Goal: Task Accomplishment & Management: Use online tool/utility

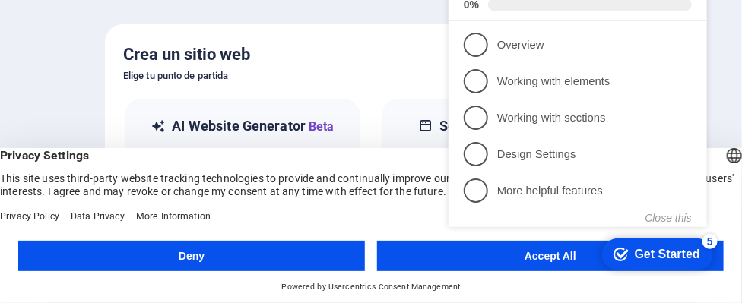
click at [344, 52] on h5 "Crea un sitio web" at bounding box center [371, 55] width 496 height 24
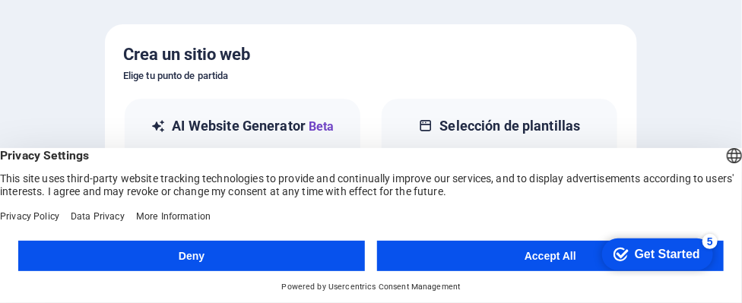
click at [556, 259] on button "Accept All" at bounding box center [550, 256] width 347 height 30
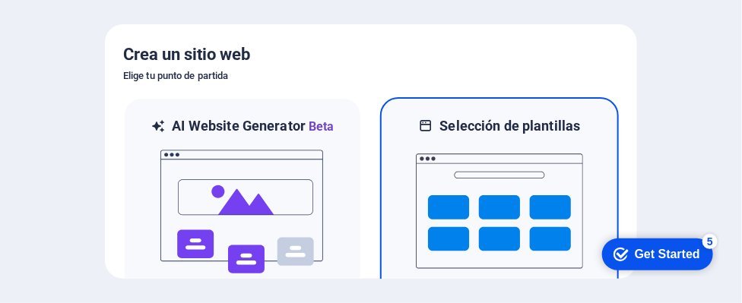
click at [487, 183] on img at bounding box center [499, 211] width 167 height 152
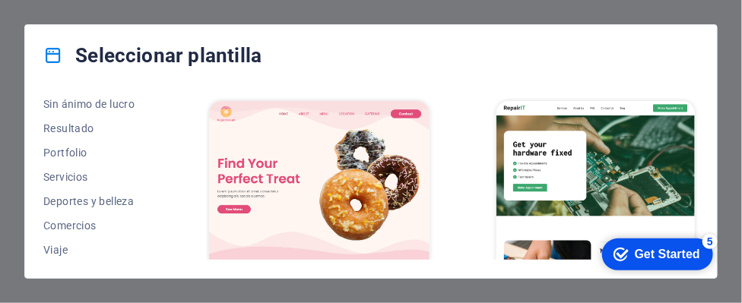
scroll to position [424, 0]
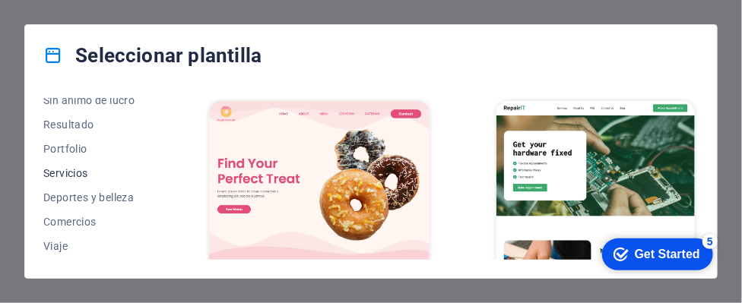
click at [74, 174] on span "Servicios" at bounding box center [92, 173] width 99 height 12
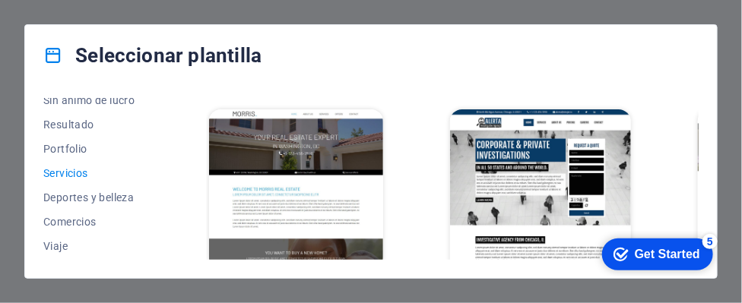
scroll to position [1081, 0]
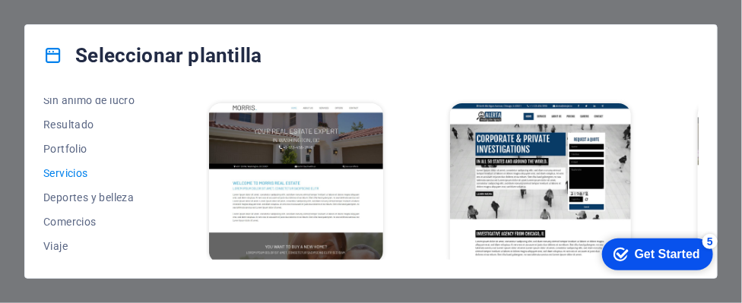
click at [536, 171] on img at bounding box center [540, 186] width 181 height 167
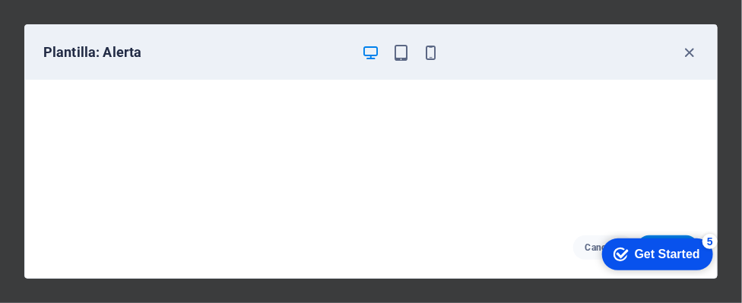
click at [368, 51] on icon "button" at bounding box center [370, 52] width 17 height 17
click at [658, 251] on div "Get Started" at bounding box center [666, 254] width 65 height 14
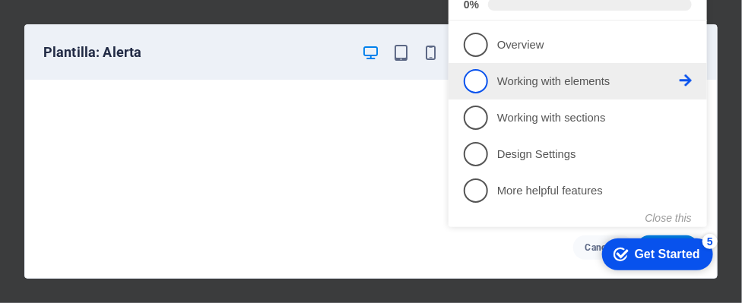
click at [529, 84] on p "Working with elements - incomplete" at bounding box center [588, 83] width 183 height 16
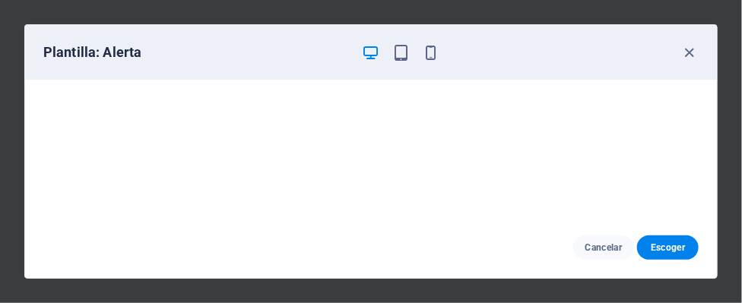
scroll to position [0, 0]
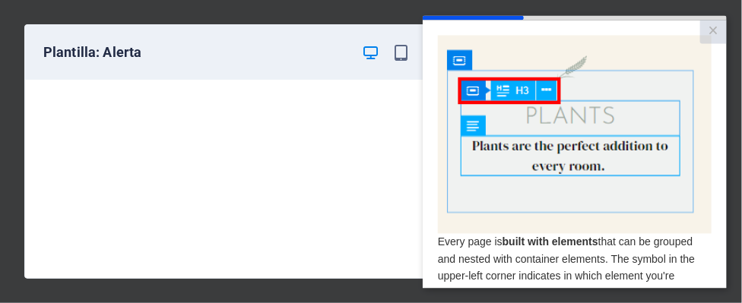
click at [548, 156] on img at bounding box center [574, 133] width 274 height 198
click at [579, 95] on img at bounding box center [574, 133] width 274 height 198
click at [536, 90] on img at bounding box center [574, 133] width 274 height 198
click at [559, 122] on img at bounding box center [574, 133] width 274 height 198
click at [561, 134] on img at bounding box center [574, 133] width 274 height 198
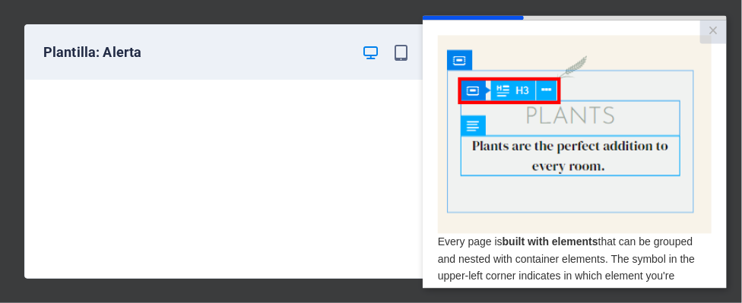
click at [563, 222] on img at bounding box center [574, 133] width 274 height 198
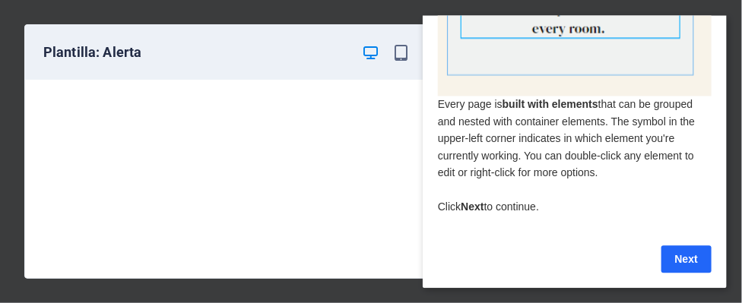
click at [690, 246] on link "Next" at bounding box center [686, 258] width 50 height 27
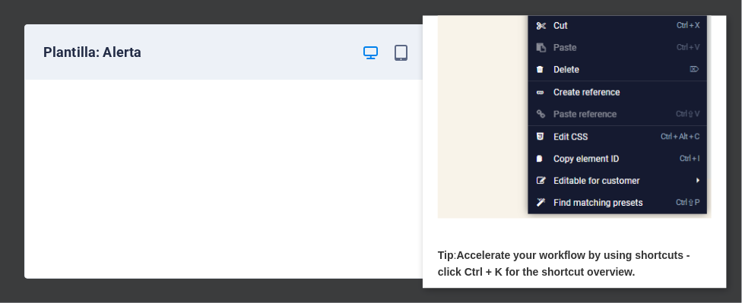
scroll to position [386, 0]
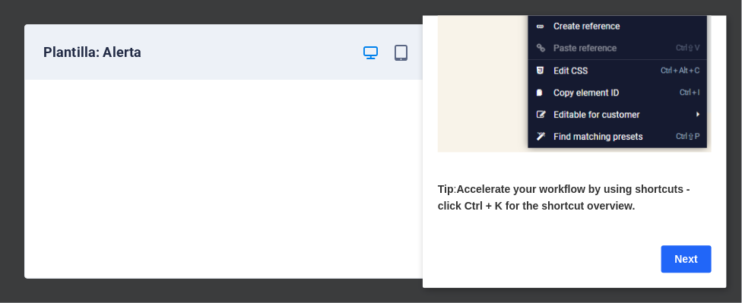
click at [691, 247] on link "Next" at bounding box center [686, 258] width 50 height 27
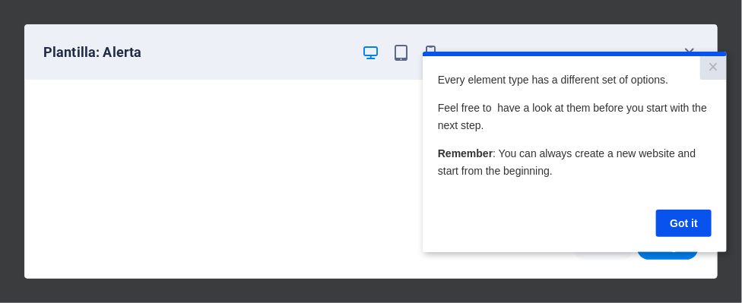
scroll to position [0, 0]
click at [686, 227] on link "Got it" at bounding box center [684, 222] width 56 height 27
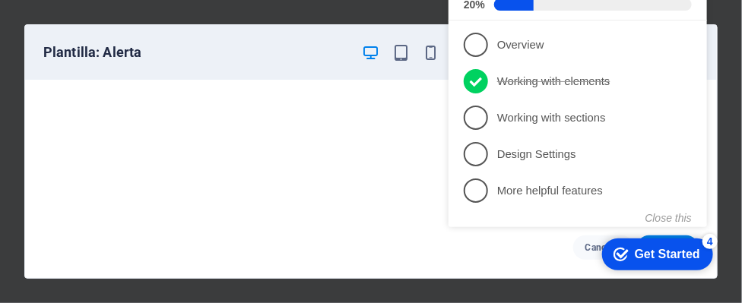
drag, startPoint x: 708, startPoint y: 100, endPoint x: 712, endPoint y: 119, distance: 19.4
click at [712, 119] on div "checkmark Get Started 4 First Steps in the Editor Let's guide you through the t…" at bounding box center [580, 93] width 277 height 370
click at [641, 258] on div "Get Started" at bounding box center [666, 256] width 65 height 14
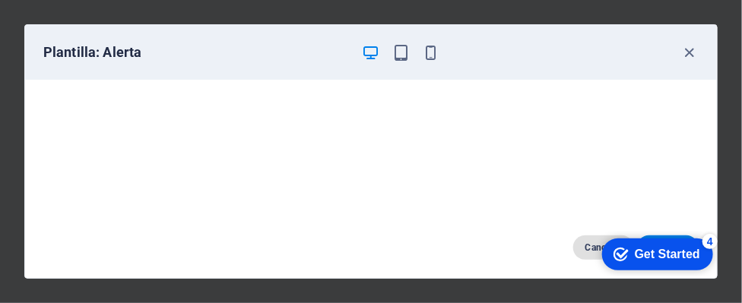
click at [589, 247] on span "Cancelar" at bounding box center [604, 248] width 37 height 12
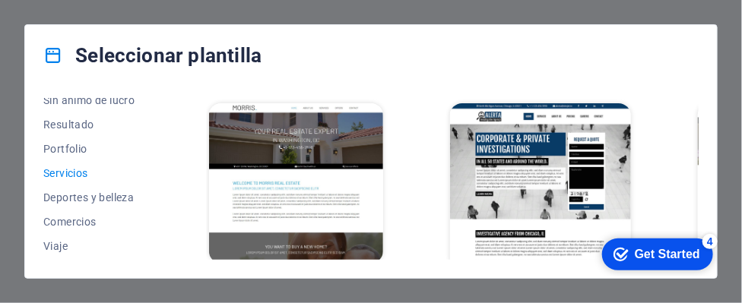
click at [353, 153] on img at bounding box center [296, 183] width 175 height 161
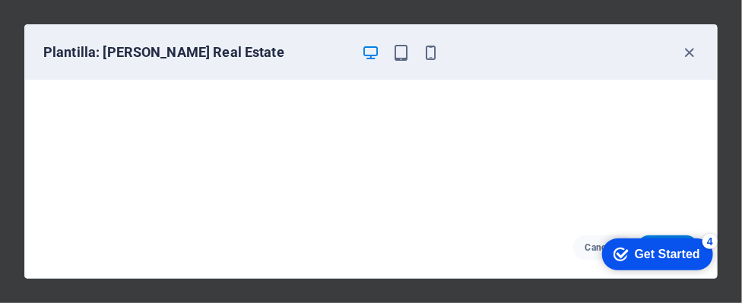
click at [646, 255] on div "Get Started" at bounding box center [666, 254] width 65 height 14
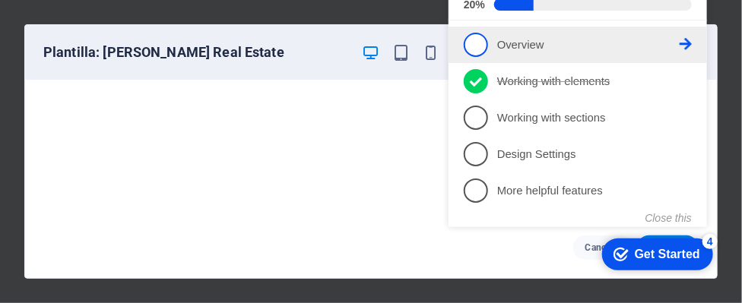
click at [518, 45] on p "Overview - incomplete" at bounding box center [588, 46] width 183 height 16
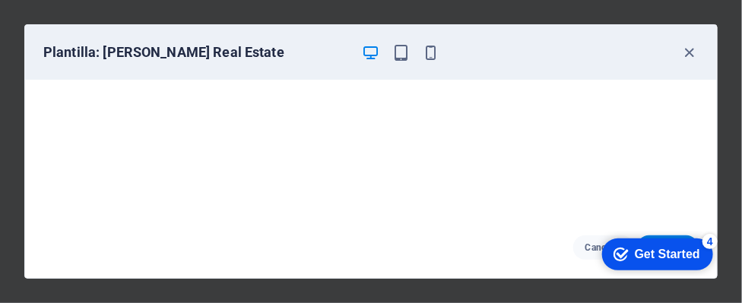
click at [637, 243] on div "checkmark Get Started 4" at bounding box center [657, 254] width 111 height 32
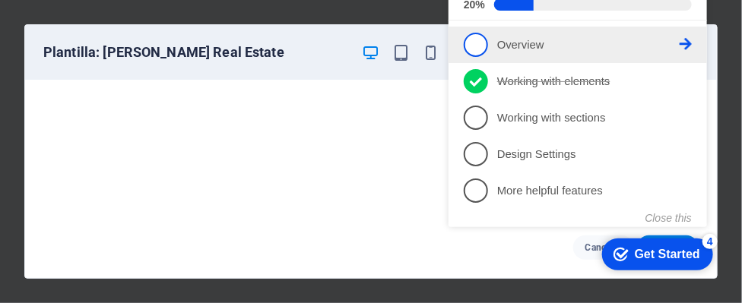
click at [475, 46] on span "1" at bounding box center [475, 45] width 24 height 24
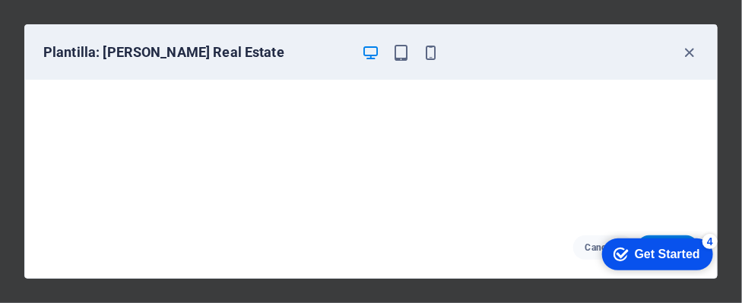
click at [643, 254] on div "Get Started" at bounding box center [666, 254] width 65 height 14
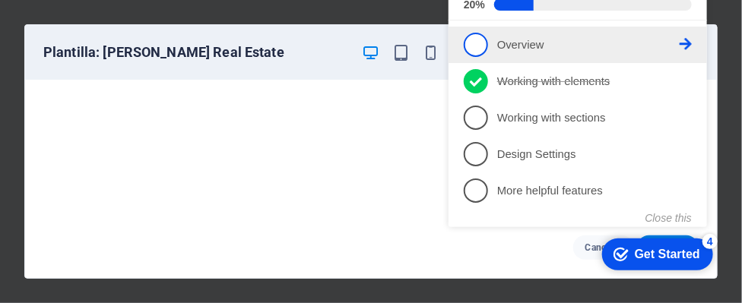
click at [687, 42] on icon at bounding box center [685, 45] width 12 height 12
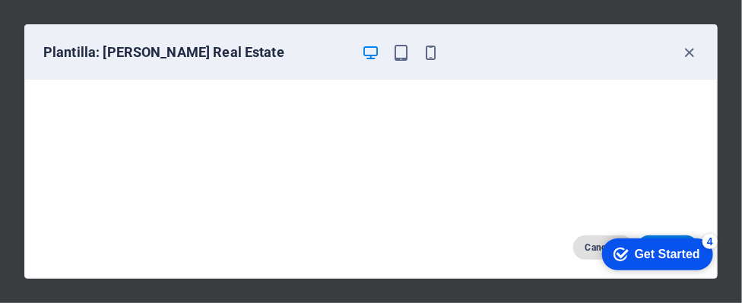
click at [587, 248] on span "Cancelar" at bounding box center [604, 248] width 37 height 12
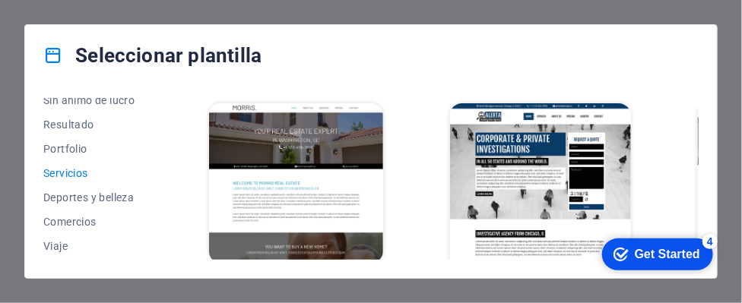
click at [338, 148] on img at bounding box center [296, 183] width 175 height 161
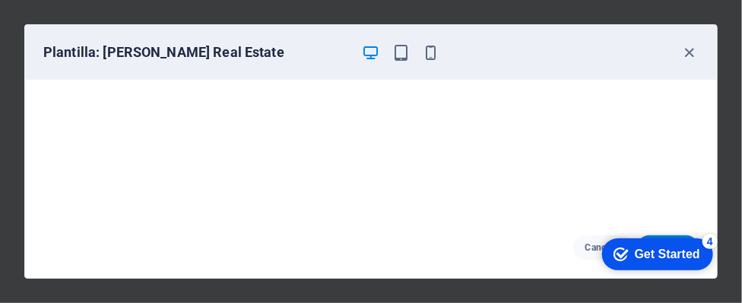
click at [639, 254] on div "Get Started" at bounding box center [666, 254] width 65 height 14
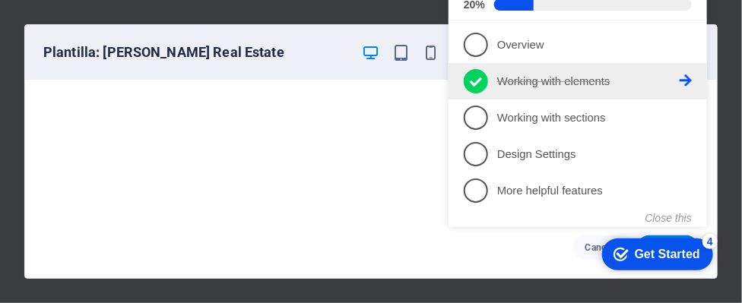
click at [505, 77] on p "Working with elements - completed" at bounding box center [588, 83] width 183 height 16
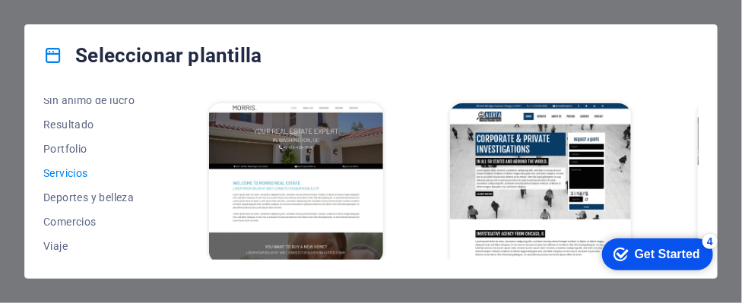
click at [355, 153] on img at bounding box center [296, 183] width 175 height 161
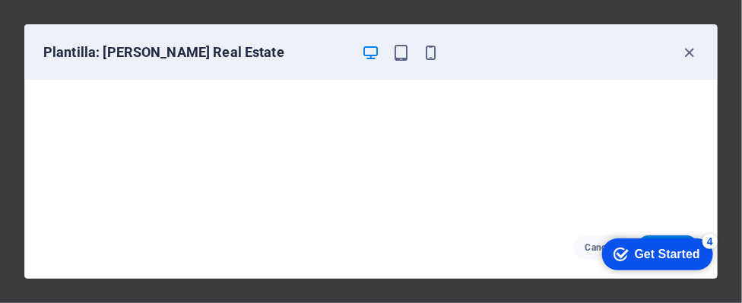
click at [620, 253] on icon "Get Started 4 items remaining, 20% complete" at bounding box center [620, 254] width 15 height 14
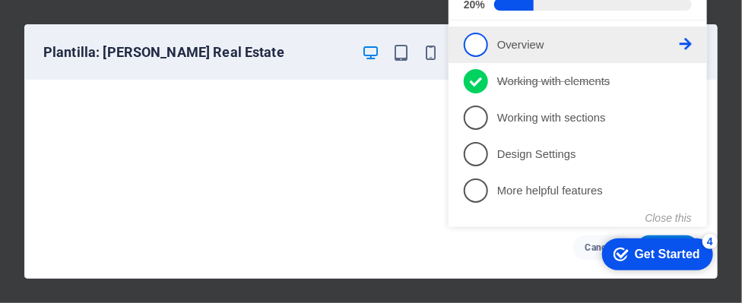
click at [475, 44] on span "1" at bounding box center [475, 45] width 24 height 24
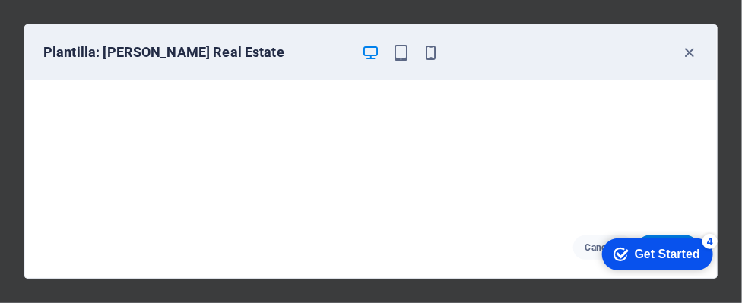
click at [643, 247] on div "Get Started" at bounding box center [666, 254] width 65 height 14
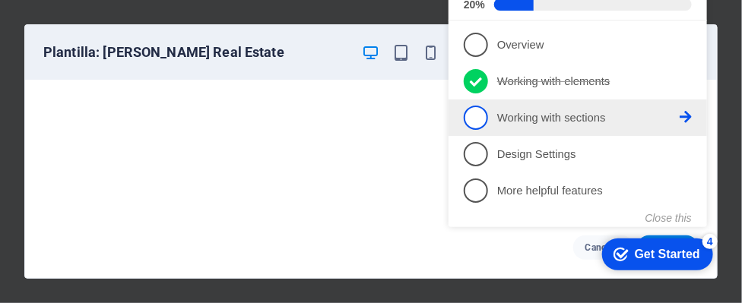
click at [479, 124] on span "3" at bounding box center [475, 118] width 24 height 24
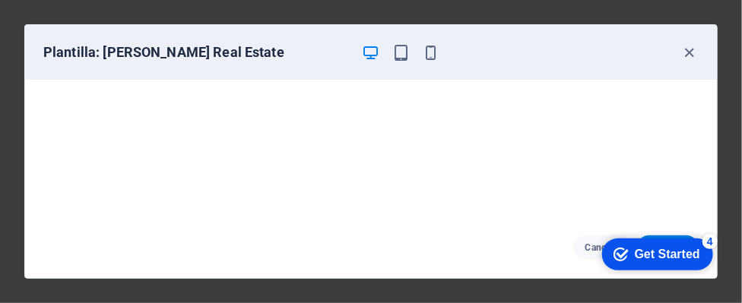
click at [634, 249] on div "Get Started" at bounding box center [666, 254] width 65 height 14
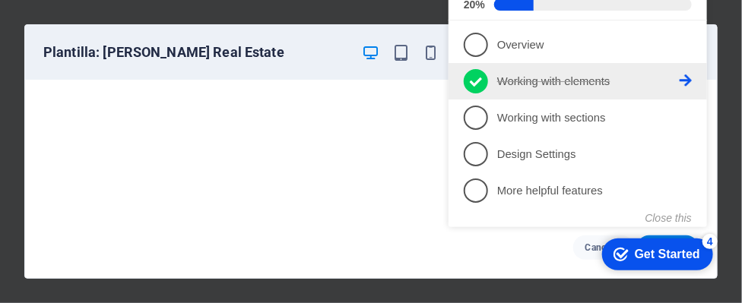
click at [686, 80] on icon at bounding box center [685, 81] width 12 height 12
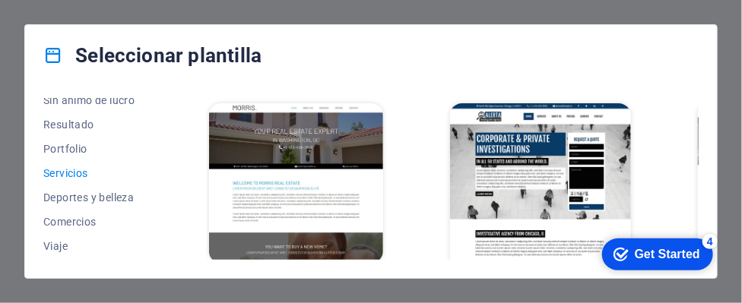
click at [331, 144] on img at bounding box center [296, 183] width 175 height 161
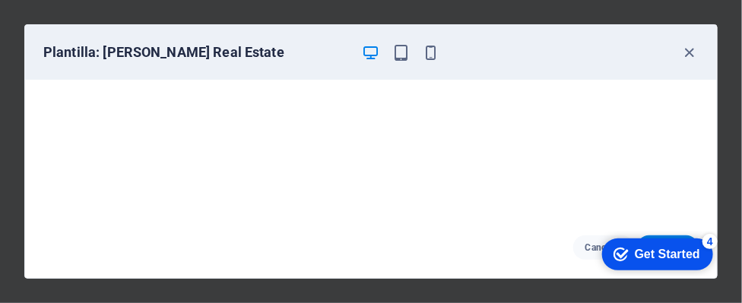
click at [637, 241] on div "checkmark Get Started 4" at bounding box center [657, 254] width 111 height 32
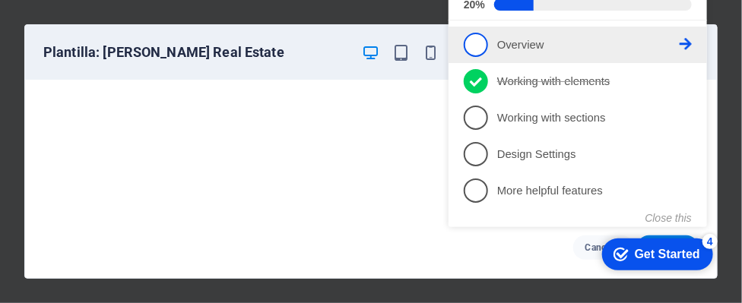
click at [687, 40] on icon at bounding box center [685, 45] width 12 height 12
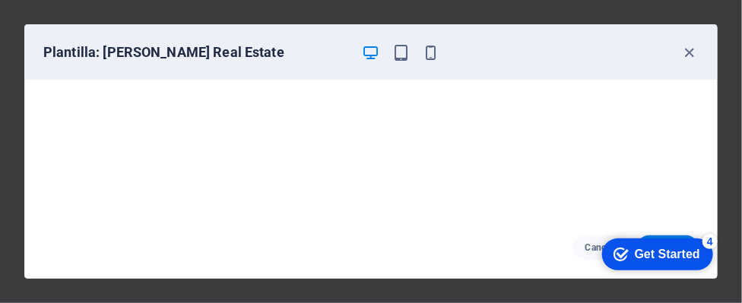
click at [642, 249] on div "Get Started" at bounding box center [666, 254] width 65 height 14
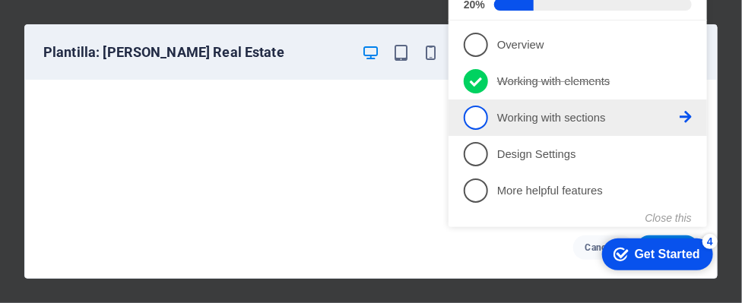
click at [523, 119] on p "Working with sections - incomplete" at bounding box center [588, 119] width 183 height 16
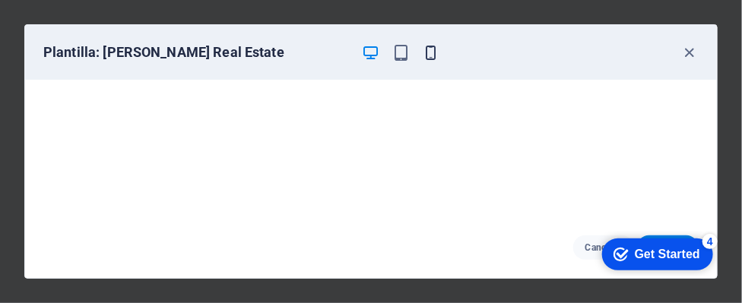
click at [429, 52] on icon "button" at bounding box center [431, 52] width 17 height 17
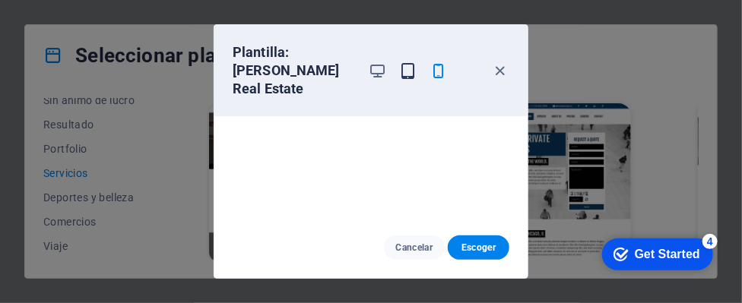
click at [409, 62] on icon "button" at bounding box center [408, 70] width 17 height 17
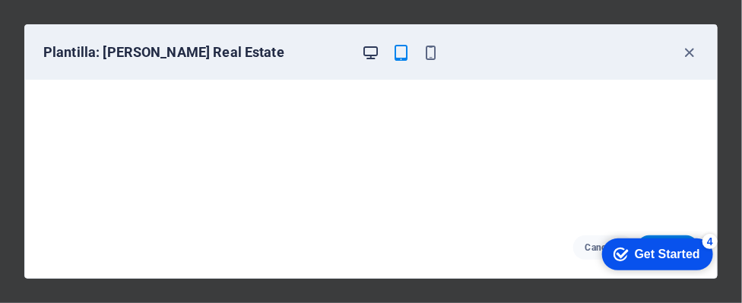
click at [374, 54] on icon "button" at bounding box center [370, 52] width 17 height 17
click at [373, 54] on icon "button" at bounding box center [370, 52] width 17 height 17
click at [393, 50] on icon "button" at bounding box center [400, 52] width 17 height 17
click at [373, 51] on icon "button" at bounding box center [370, 52] width 17 height 17
click at [665, 251] on div "Get Started" at bounding box center [666, 254] width 65 height 14
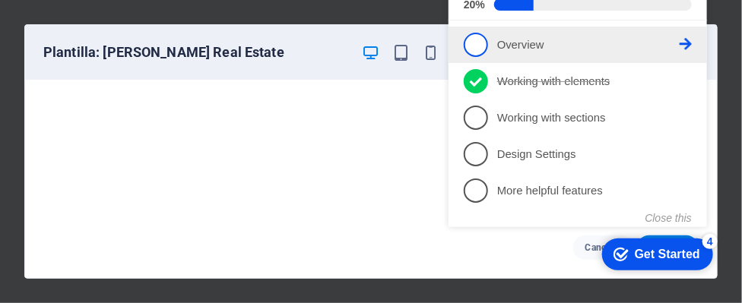
click at [485, 53] on link "1 Overview - incomplete" at bounding box center [577, 45] width 228 height 24
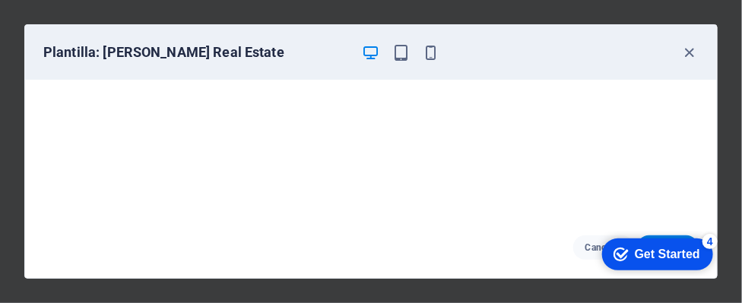
click at [628, 246] on div "checkmark Get Started 4" at bounding box center [656, 253] width 87 height 15
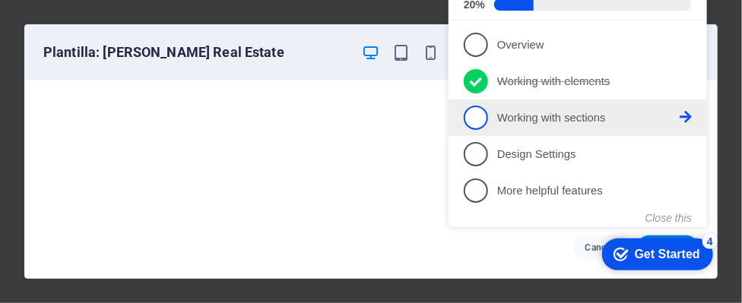
drag, startPoint x: 471, startPoint y: 81, endPoint x: 470, endPoint y: 99, distance: 17.5
click at [470, 100] on li "3 Working with sections - incomplete" at bounding box center [577, 118] width 259 height 37
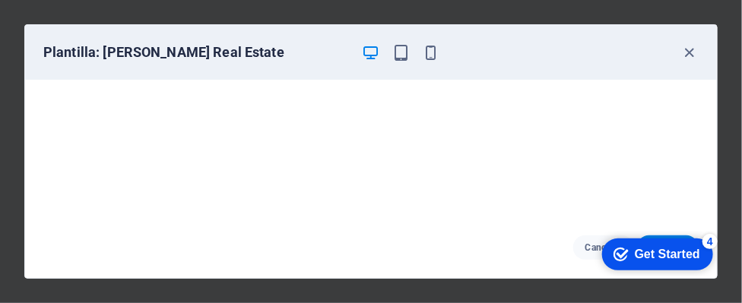
click at [634, 247] on div "Get Started" at bounding box center [666, 254] width 65 height 14
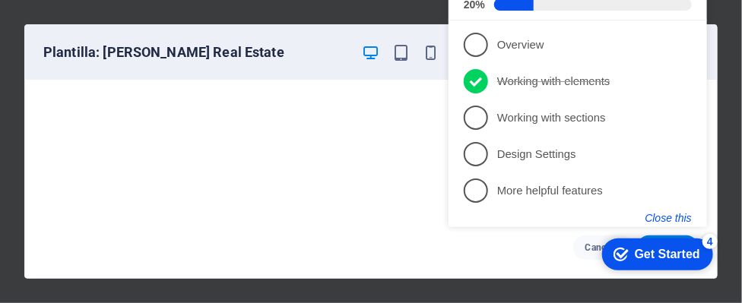
click at [676, 220] on button "Close this" at bounding box center [668, 219] width 46 height 12
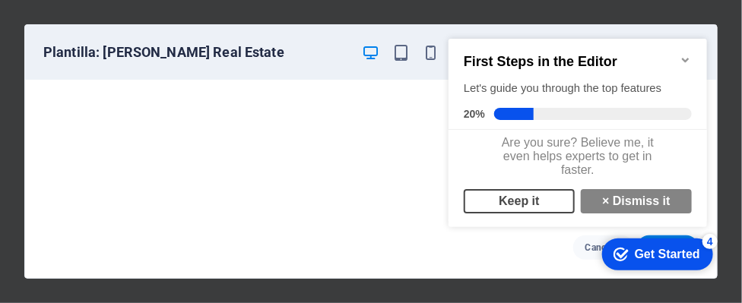
click at [532, 210] on link "Keep it" at bounding box center [518, 201] width 111 height 24
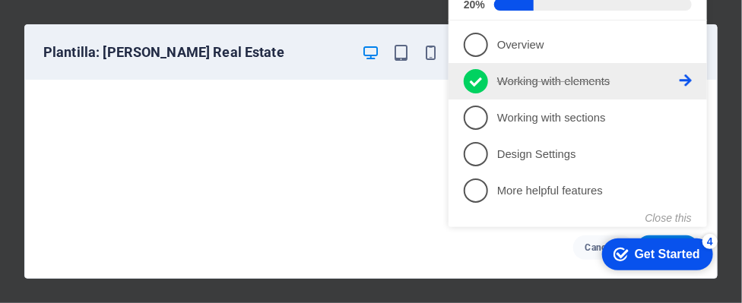
click at [528, 78] on p "Working with elements - completed" at bounding box center [588, 83] width 183 height 16
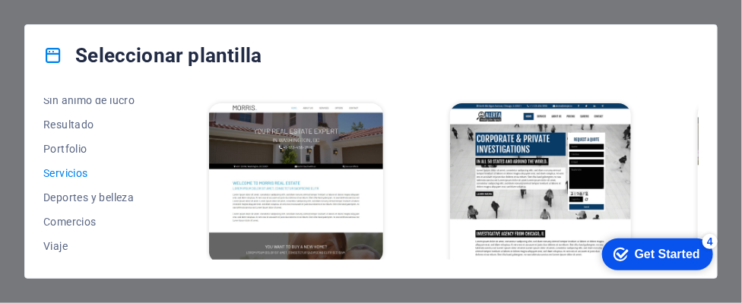
click at [357, 140] on img at bounding box center [296, 183] width 175 height 161
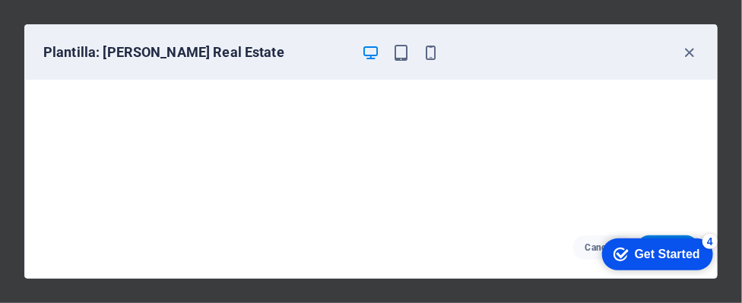
click at [627, 256] on div "checkmark Get Started 4" at bounding box center [656, 253] width 87 height 15
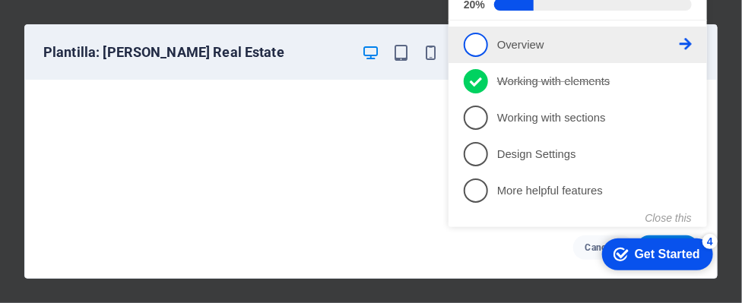
click at [469, 35] on span "1" at bounding box center [475, 45] width 24 height 24
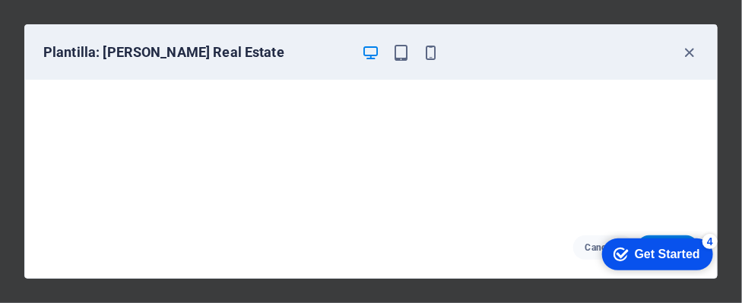
click at [707, 237] on div "4" at bounding box center [709, 240] width 15 height 15
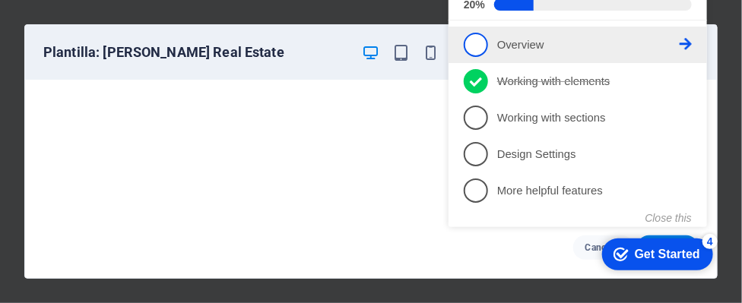
click at [481, 40] on span "1" at bounding box center [475, 45] width 24 height 24
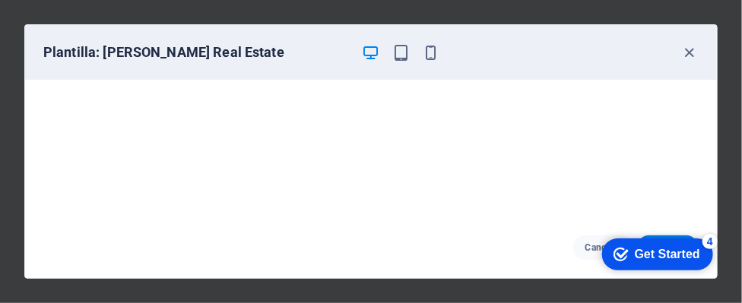
drag, startPoint x: 711, startPoint y: 236, endPoint x: 859, endPoint y: 545, distance: 342.9
click at [711, 236] on div "4" at bounding box center [709, 240] width 15 height 15
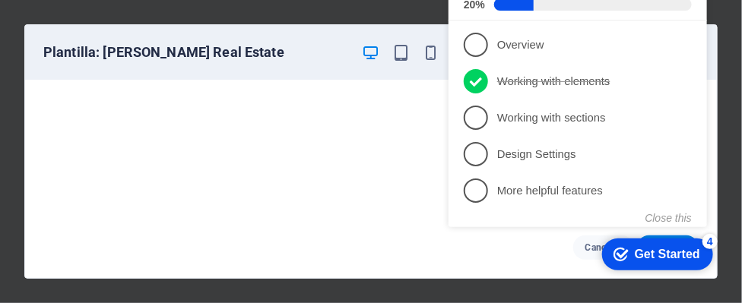
click at [602, 6] on span at bounding box center [593, 5] width 198 height 12
click at [602, 5] on span at bounding box center [593, 5] width 198 height 12
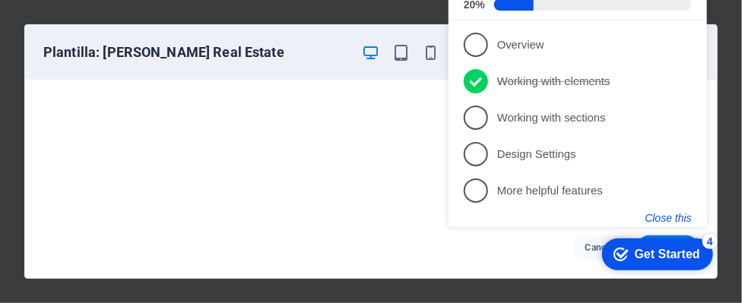
click at [658, 217] on button "Close this" at bounding box center [668, 219] width 46 height 12
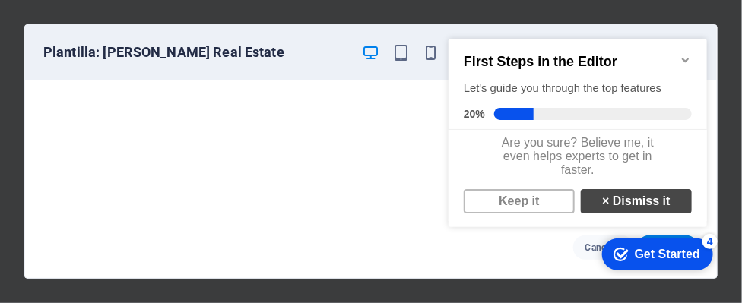
click at [623, 206] on link "× Dismiss it" at bounding box center [635, 201] width 111 height 24
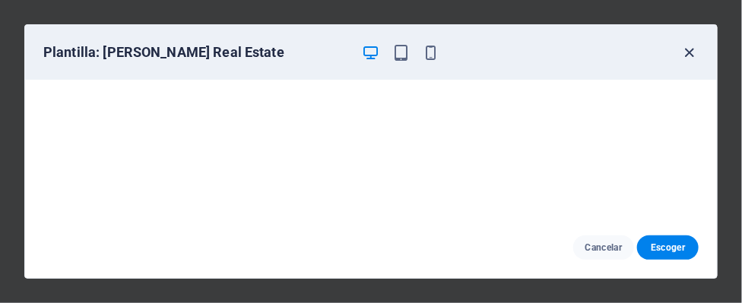
click at [688, 54] on icon "button" at bounding box center [689, 52] width 17 height 17
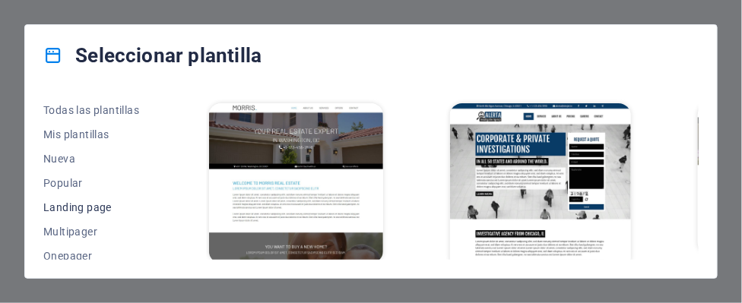
click at [61, 207] on span "Landing page" at bounding box center [92, 208] width 99 height 12
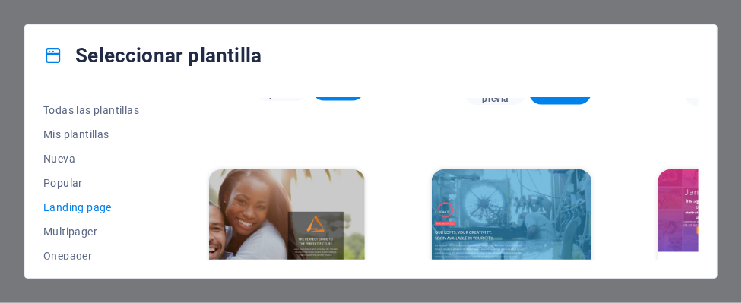
scroll to position [865, 0]
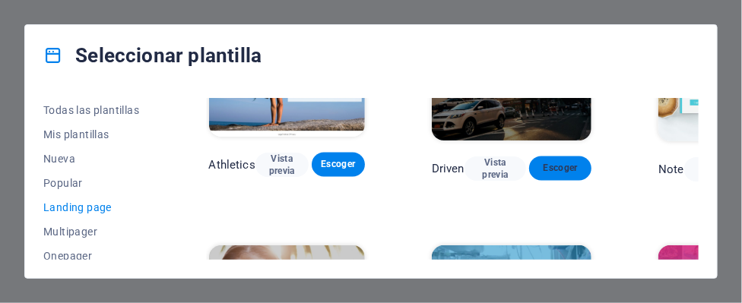
click at [562, 164] on span "Escoger" at bounding box center [560, 169] width 38 height 12
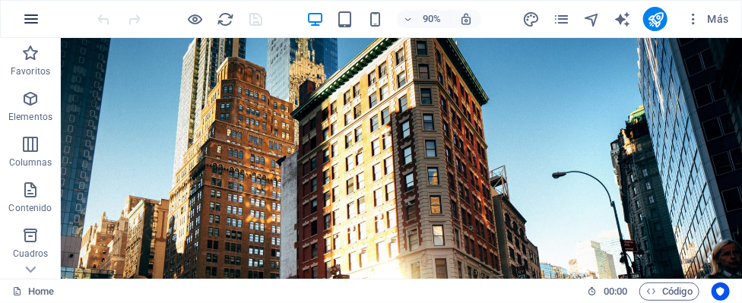
click at [28, 21] on icon "button" at bounding box center [31, 19] width 18 height 18
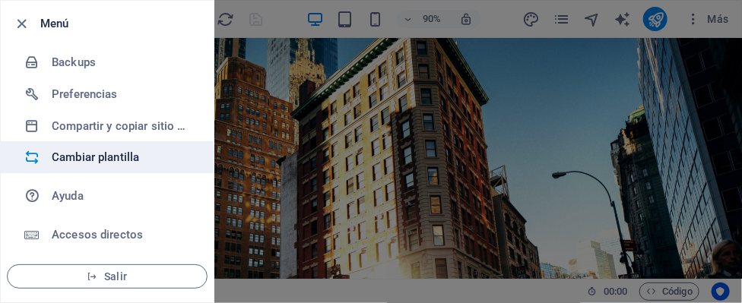
click at [104, 160] on h6 "Cambiar plantilla" at bounding box center [122, 157] width 141 height 18
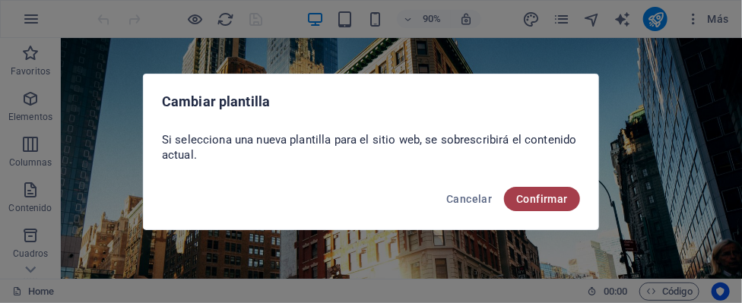
click at [564, 203] on span "Confirmar" at bounding box center [542, 199] width 52 height 12
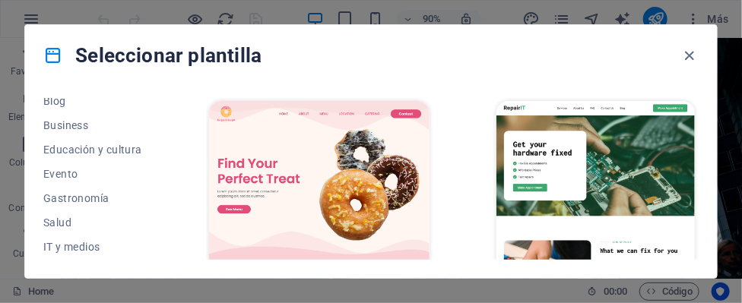
scroll to position [380, 0]
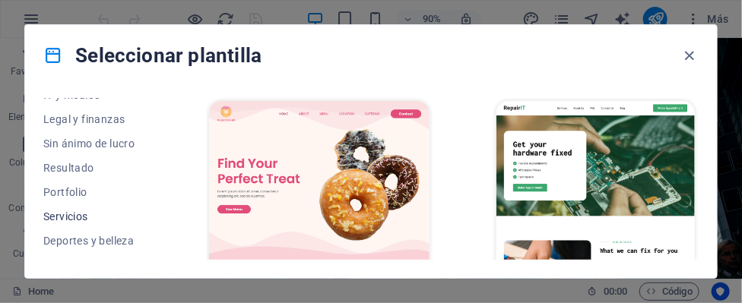
click at [68, 212] on span "Servicios" at bounding box center [92, 217] width 99 height 12
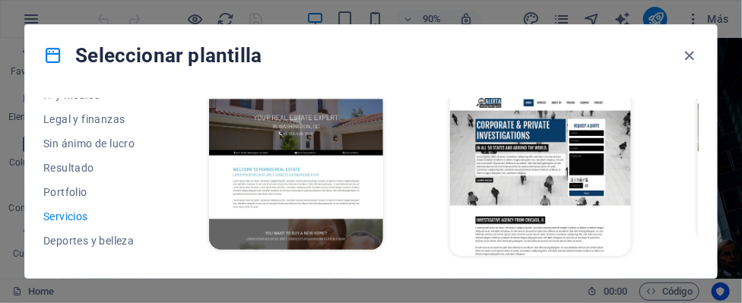
scroll to position [1068, 0]
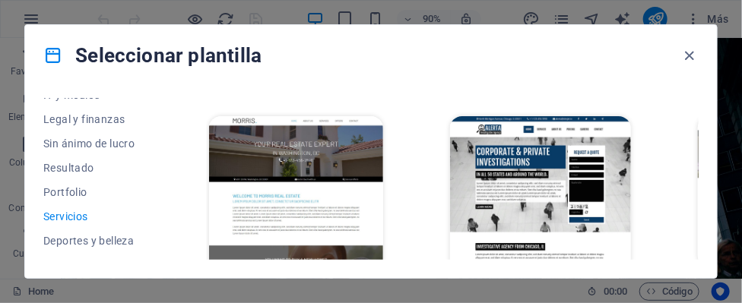
click at [341, 177] on img at bounding box center [296, 196] width 175 height 161
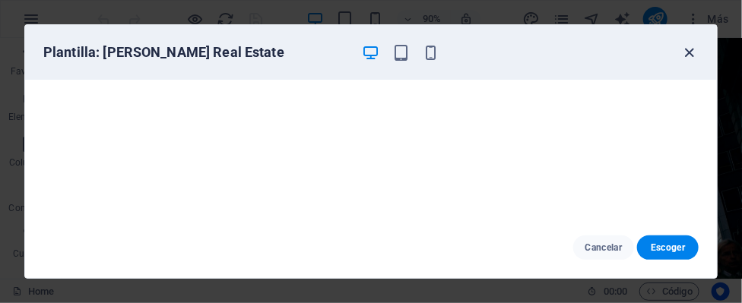
click at [690, 52] on icon "button" at bounding box center [689, 52] width 17 height 17
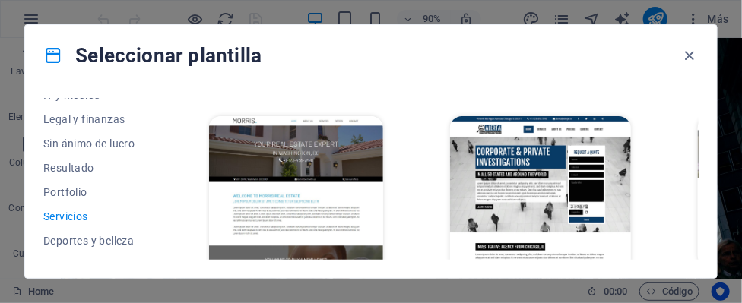
scroll to position [1221, 0]
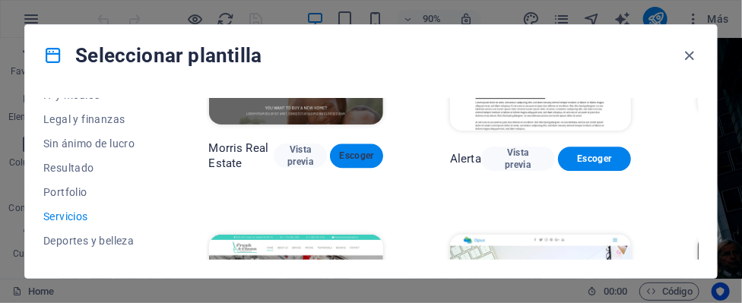
click at [360, 159] on span "Escoger" at bounding box center [356, 156] width 29 height 12
